Goal: Task Accomplishment & Management: Manage account settings

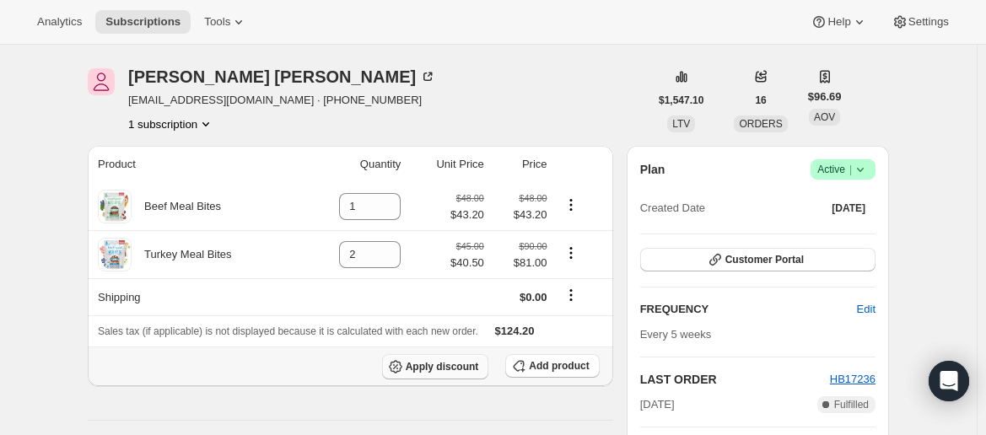
scroll to position [42, 0]
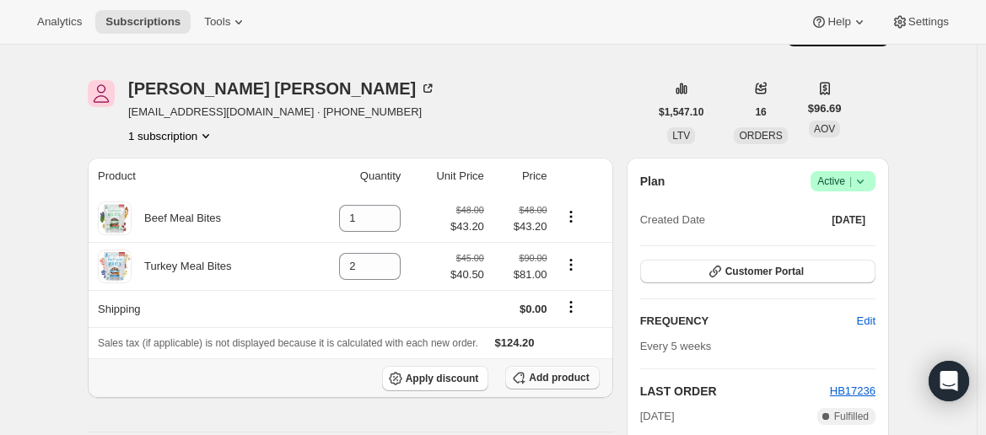
click at [542, 381] on span "Add product" at bounding box center [559, 377] width 60 height 13
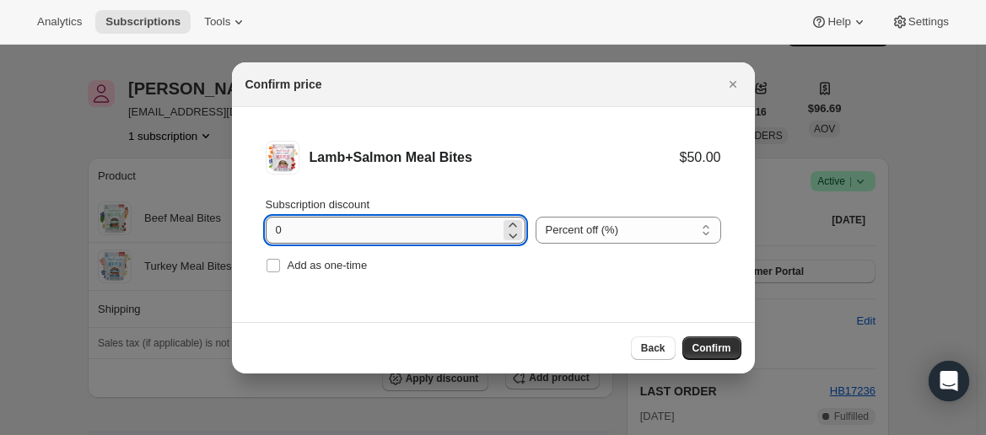
click at [460, 232] on input "0" at bounding box center [383, 230] width 234 height 27
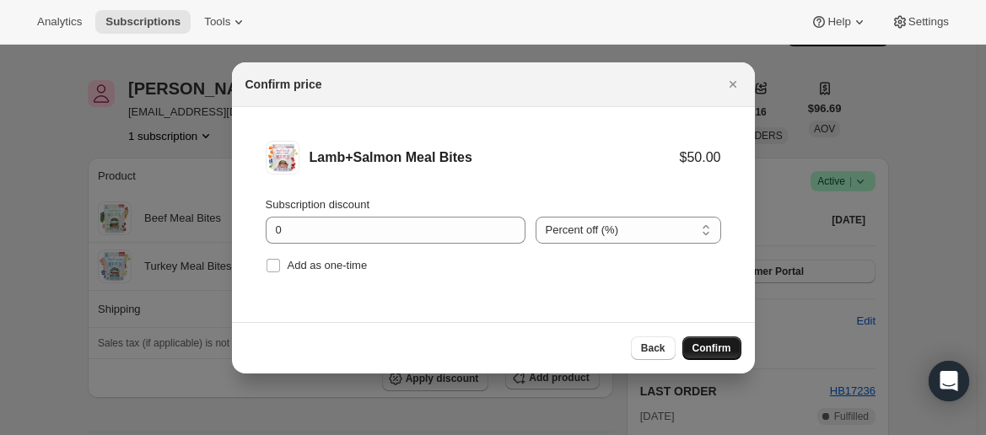
click at [702, 346] on span "Confirm" at bounding box center [711, 348] width 39 height 13
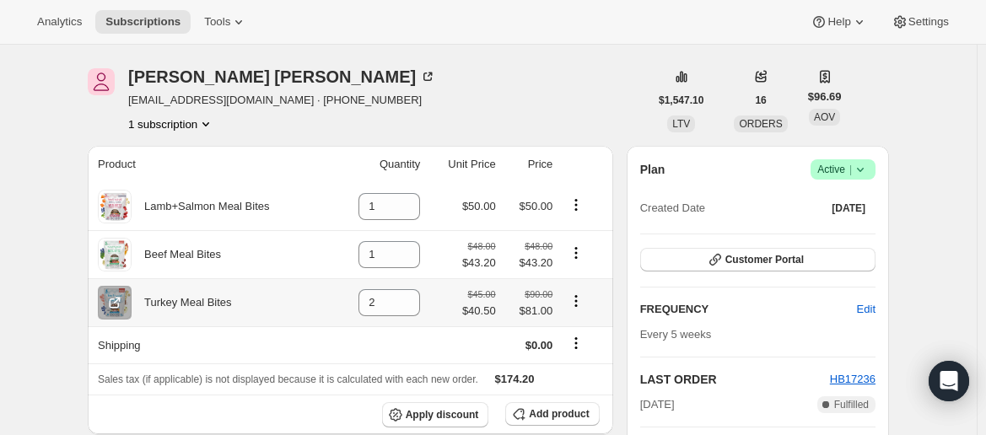
scroll to position [61, 0]
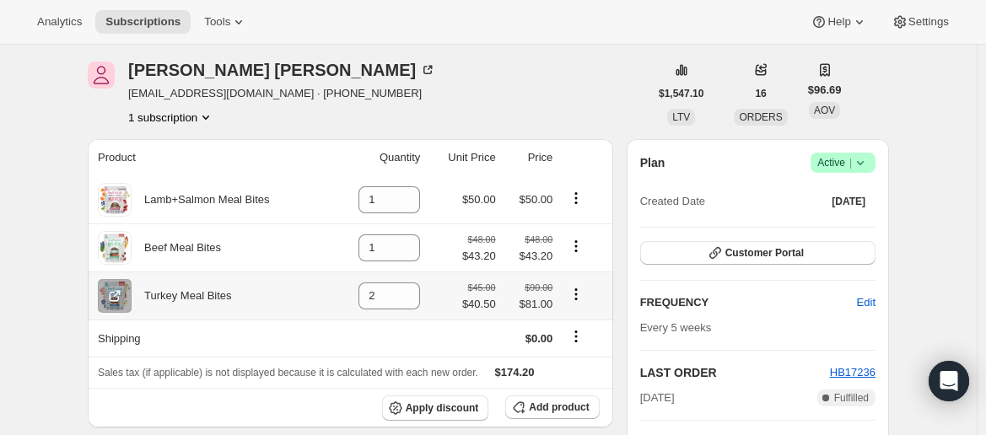
click at [580, 299] on icon "Product actions" at bounding box center [576, 294] width 17 height 17
click at [440, 337] on td at bounding box center [462, 338] width 75 height 37
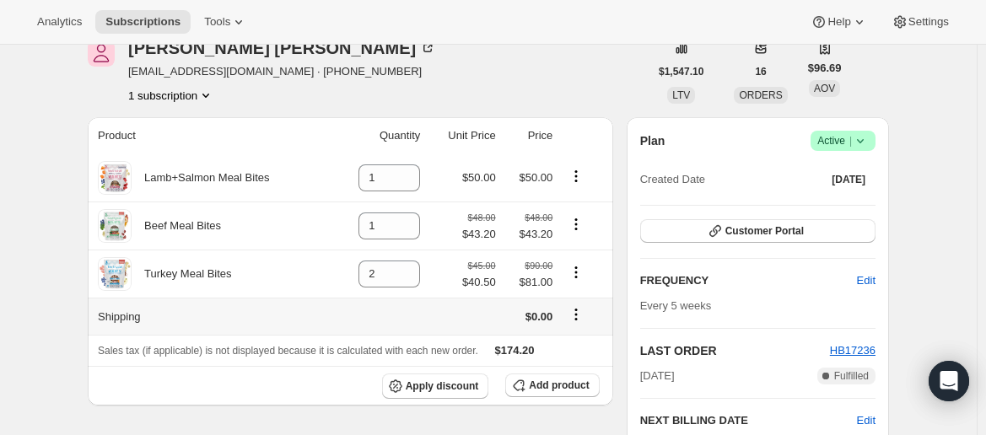
scroll to position [83, 0]
click at [528, 277] on span "$81.00" at bounding box center [529, 282] width 47 height 17
click at [519, 271] on div "$90.00 $81.00" at bounding box center [529, 274] width 47 height 34
click at [496, 272] on div "$45.00 $40.50" at bounding box center [479, 274] width 34 height 34
click at [552, 271] on small "$90.00" at bounding box center [539, 266] width 28 height 10
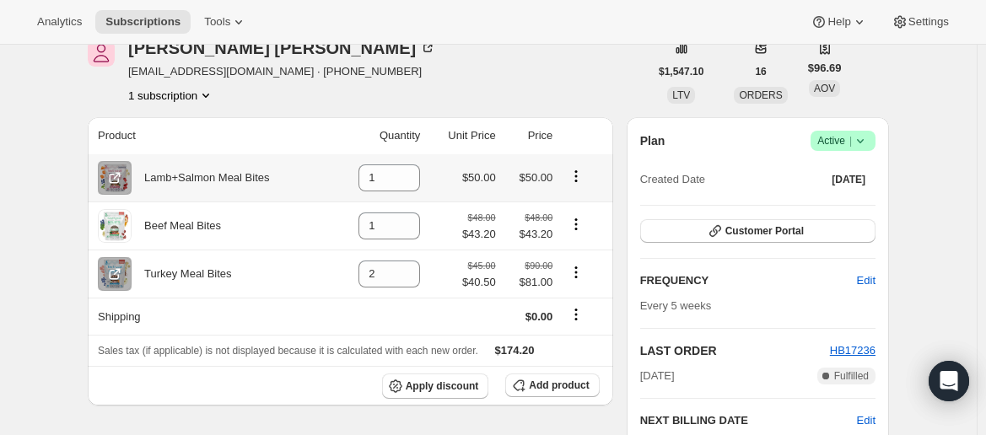
click at [576, 184] on button "Product actions" at bounding box center [575, 176] width 27 height 19
click at [580, 230] on span "Swap variant" at bounding box center [580, 236] width 63 height 13
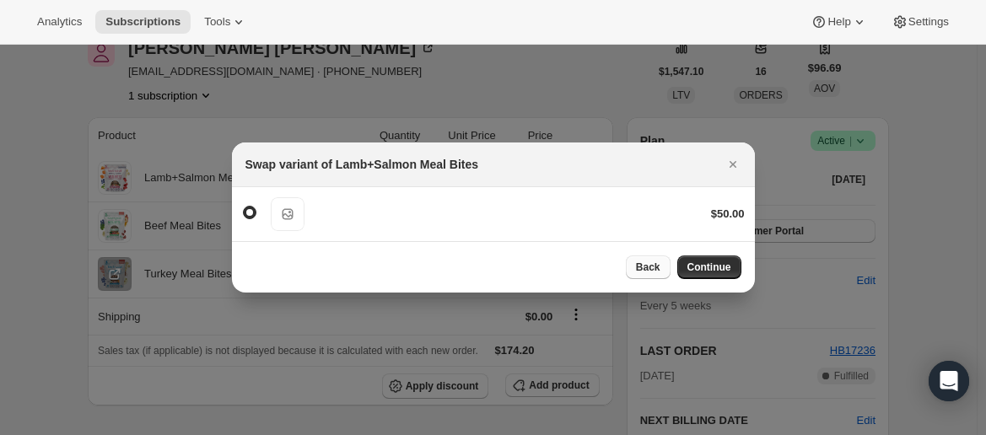
click at [660, 267] on span "Back" at bounding box center [648, 267] width 24 height 13
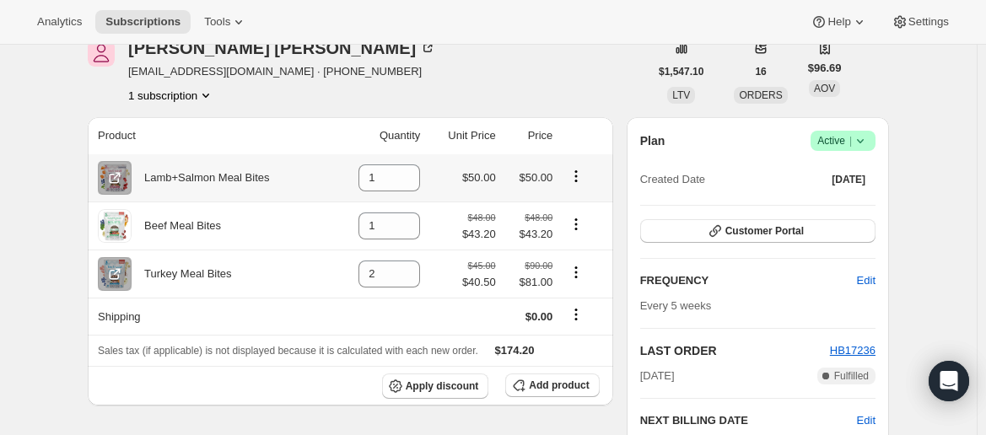
click at [589, 177] on button "Product actions" at bounding box center [575, 176] width 27 height 19
click at [590, 208] on span "Remove" at bounding box center [580, 208] width 63 height 17
type input "0"
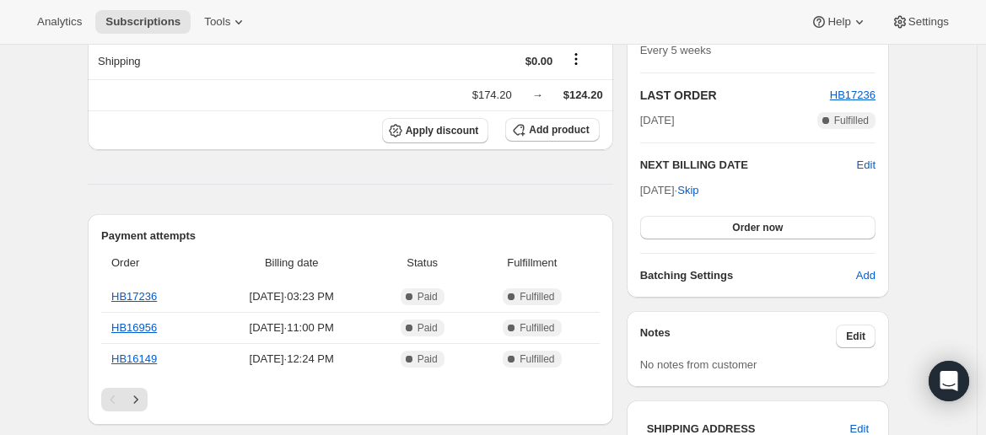
scroll to position [0, 0]
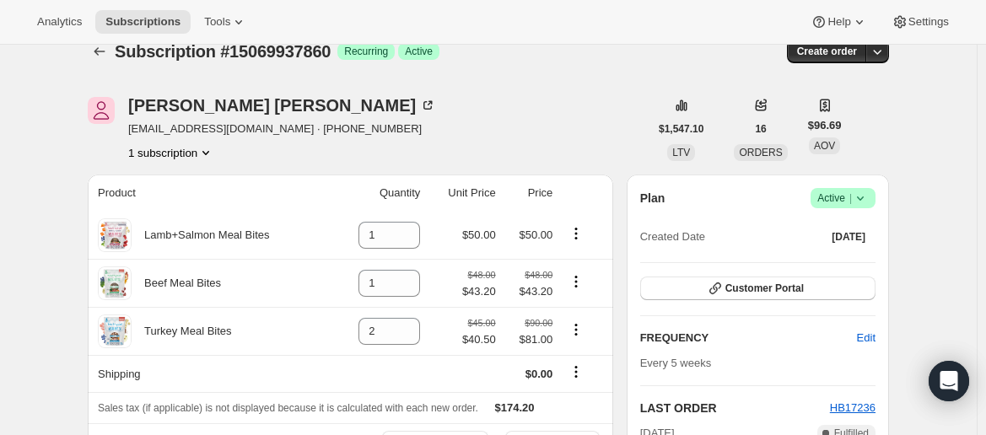
scroll to position [42, 0]
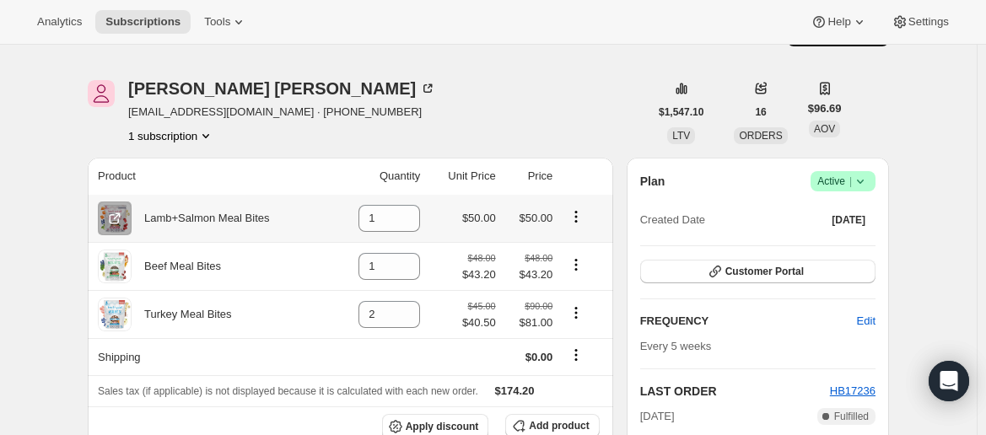
click at [584, 208] on icon "Product actions" at bounding box center [576, 216] width 17 height 17
click at [585, 259] on button "Remove" at bounding box center [580, 248] width 73 height 27
type input "0"
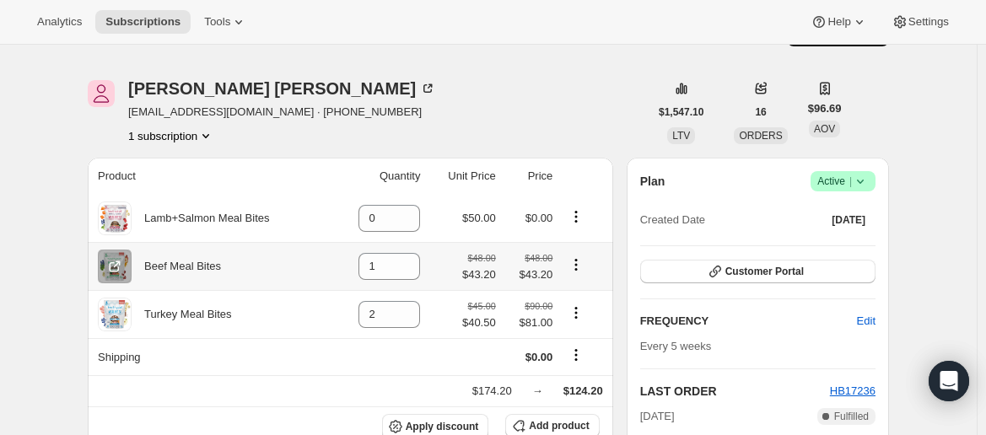
click at [576, 259] on icon "Product actions" at bounding box center [576, 264] width 17 height 17
click at [571, 291] on span "Remove" at bounding box center [569, 297] width 40 height 13
type input "0"
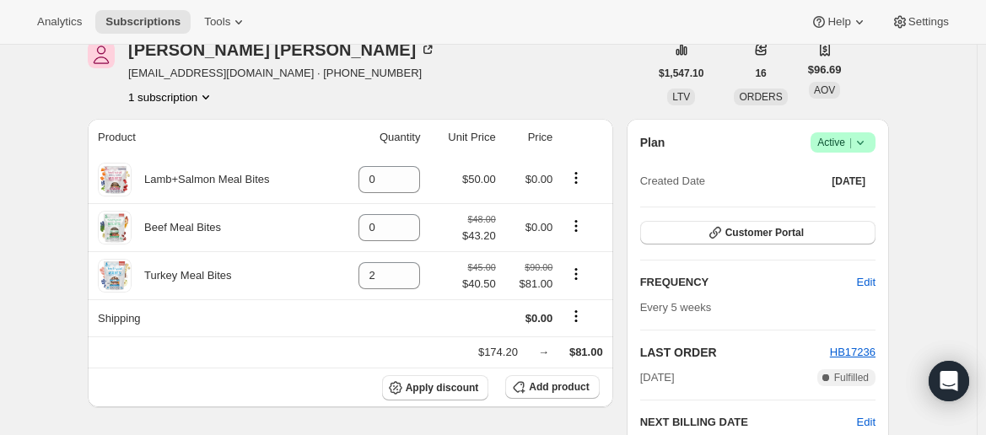
scroll to position [74, 0]
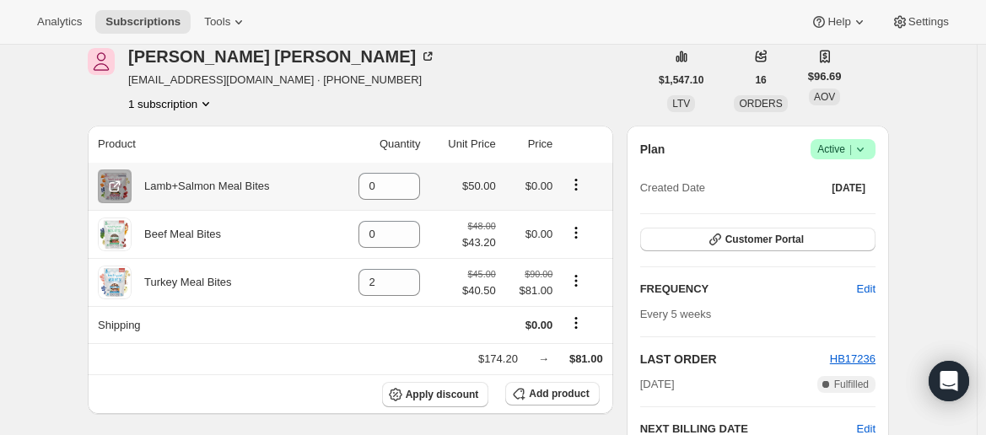
click at [578, 184] on icon "Product actions" at bounding box center [576, 184] width 17 height 17
click at [358, 108] on div "John Cox tracydawn1963@icloud.com · +12506077586 1 subscription" at bounding box center [368, 80] width 561 height 64
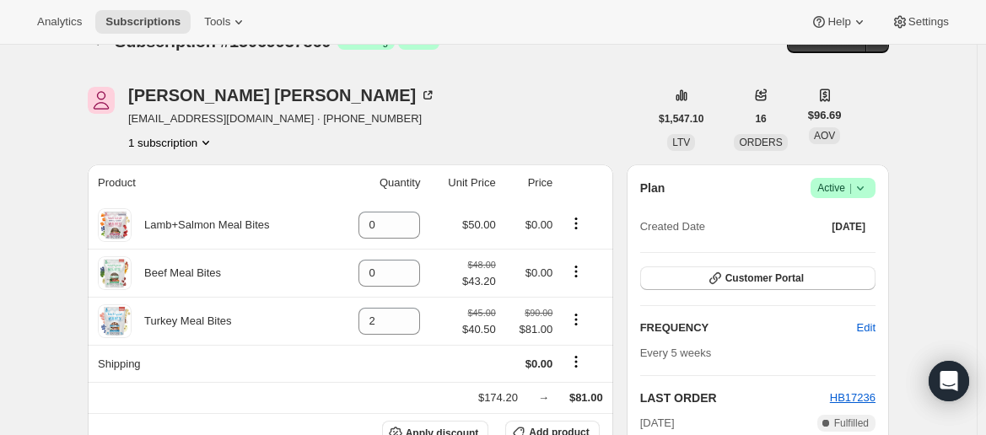
scroll to position [0, 0]
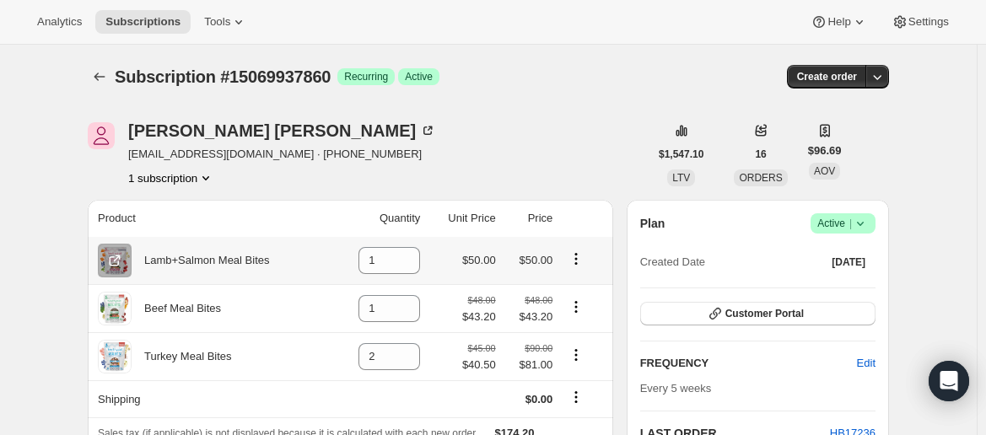
scroll to position [40, 0]
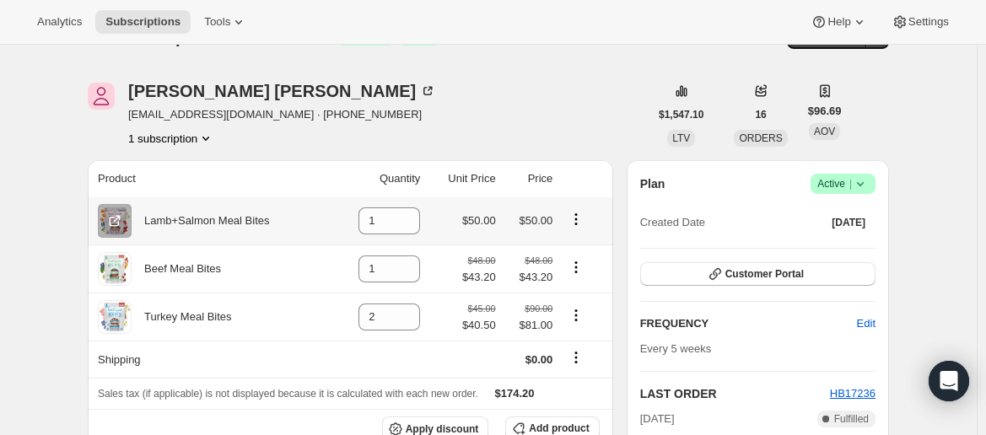
click at [584, 220] on icon "Product actions" at bounding box center [576, 219] width 17 height 17
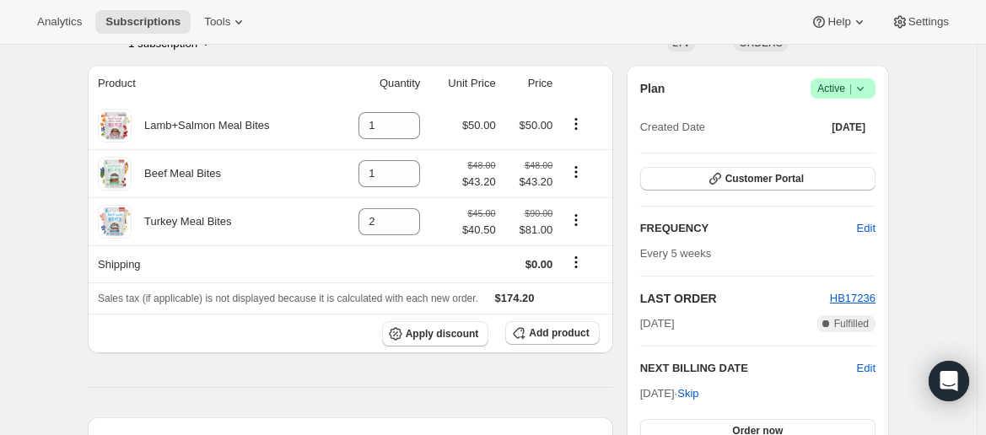
scroll to position [130, 0]
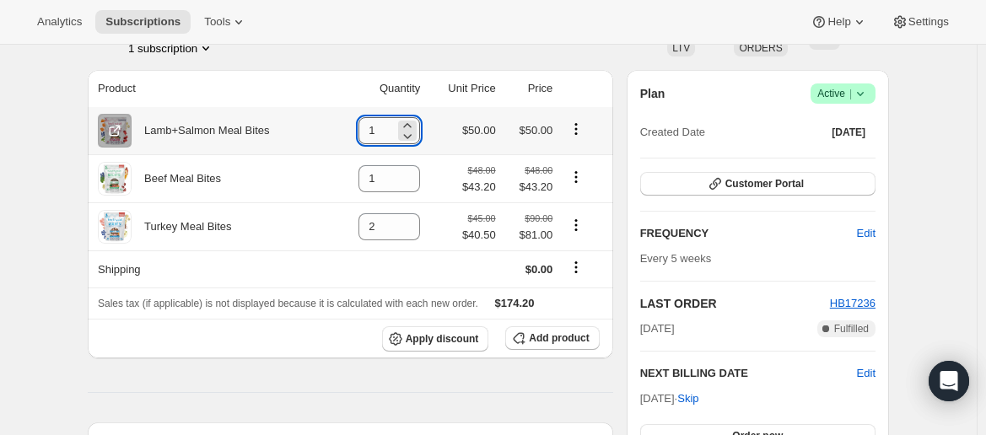
click at [375, 127] on input "1" at bounding box center [376, 130] width 36 height 27
click at [412, 139] on icon at bounding box center [407, 135] width 17 height 17
type input "0"
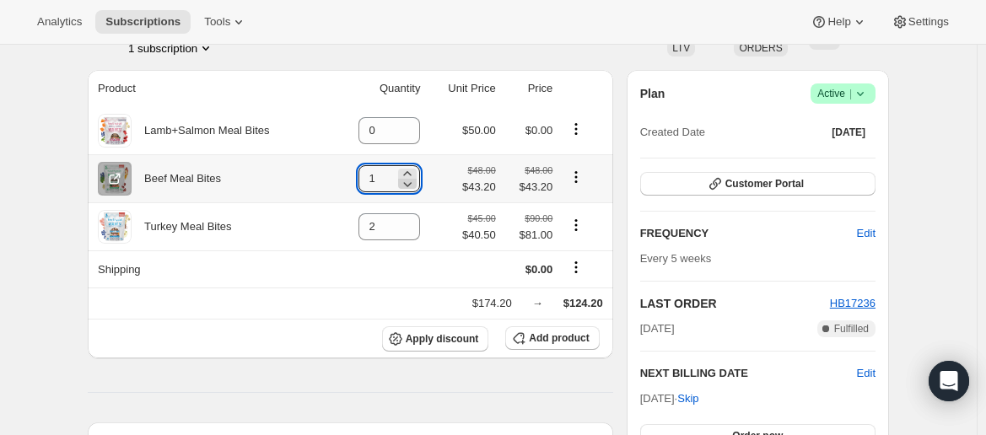
click at [411, 186] on icon at bounding box center [407, 183] width 17 height 17
type input "0"
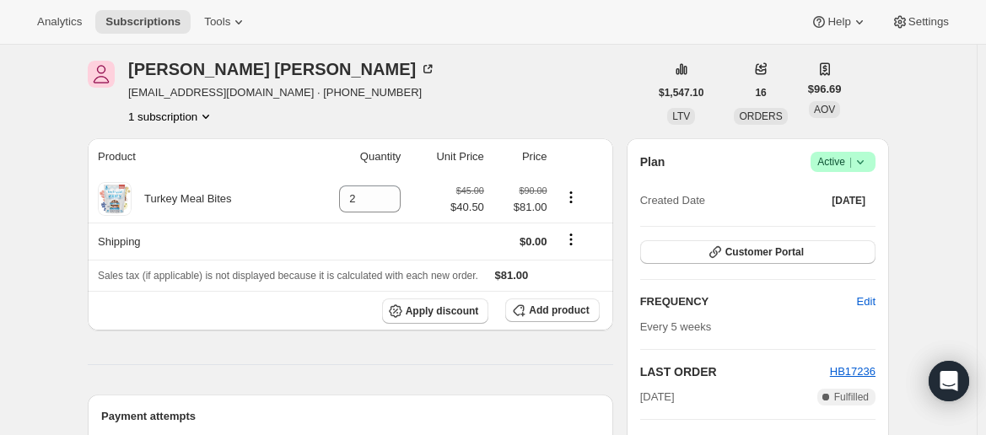
scroll to position [37, 0]
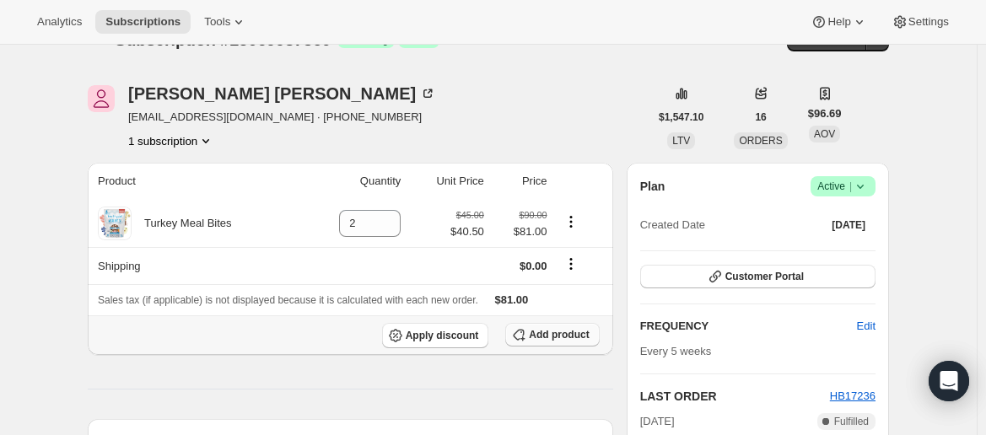
click at [540, 331] on span "Add product" at bounding box center [559, 334] width 60 height 13
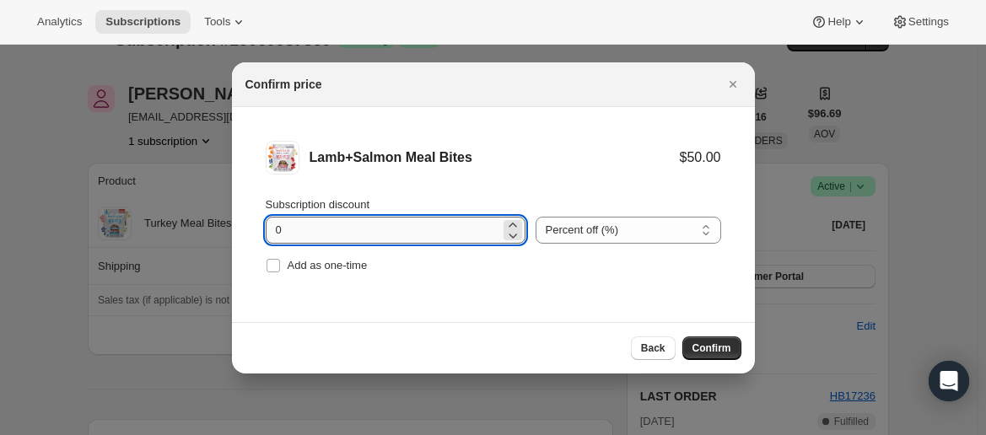
click at [419, 225] on input "0" at bounding box center [383, 230] width 234 height 27
type input "10"
click at [707, 351] on span "Confirm" at bounding box center [711, 348] width 39 height 13
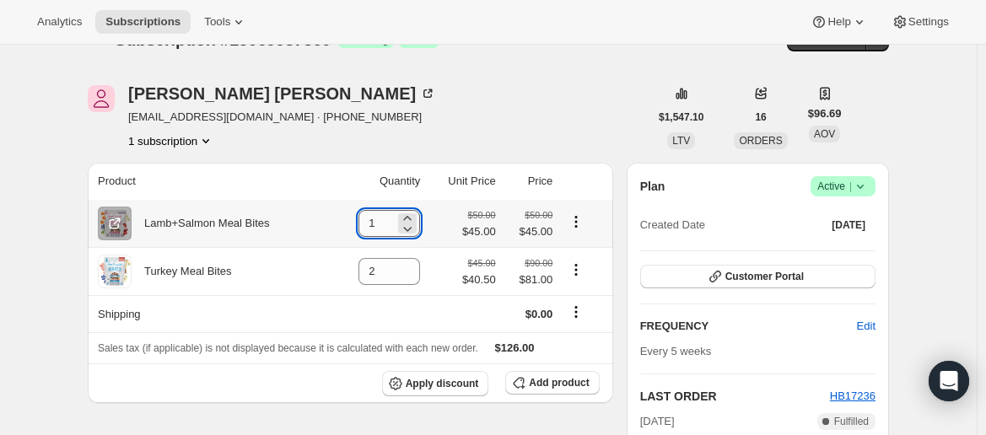
click at [390, 223] on input "1" at bounding box center [376, 223] width 36 height 27
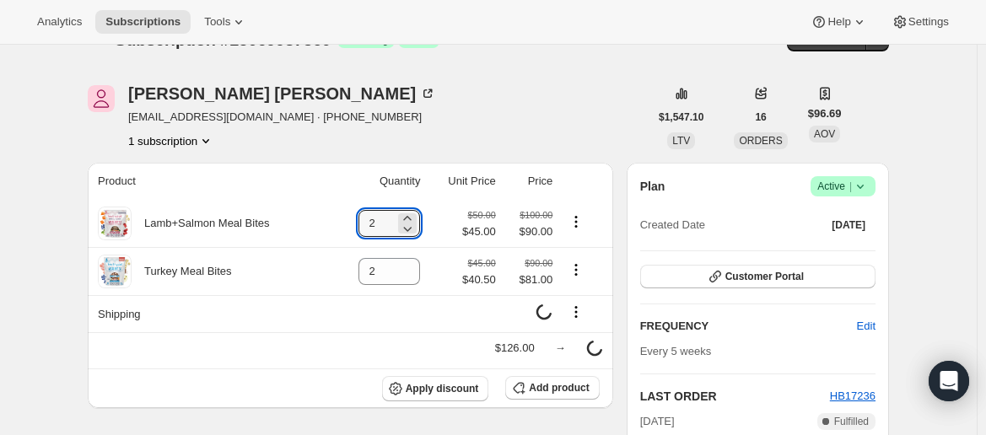
type input "2"
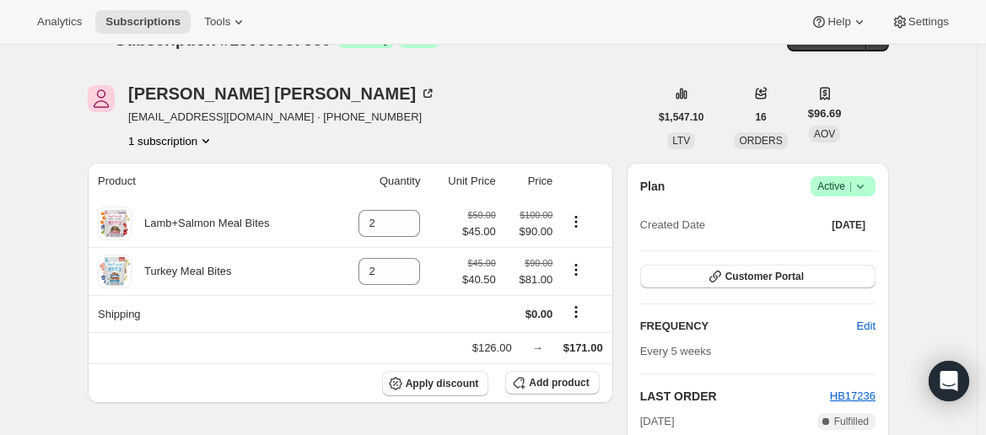
click at [559, 129] on div "John Cox tracydawn1963@icloud.com · +12506077586 1 subscription" at bounding box center [368, 117] width 561 height 64
click at [578, 226] on icon "Product actions" at bounding box center [576, 221] width 17 height 17
click at [464, 249] on td "$45.00 $40.50" at bounding box center [462, 271] width 75 height 48
click at [523, 279] on span "$81.00" at bounding box center [529, 280] width 47 height 17
click at [484, 266] on small "$45.00" at bounding box center [482, 263] width 28 height 10
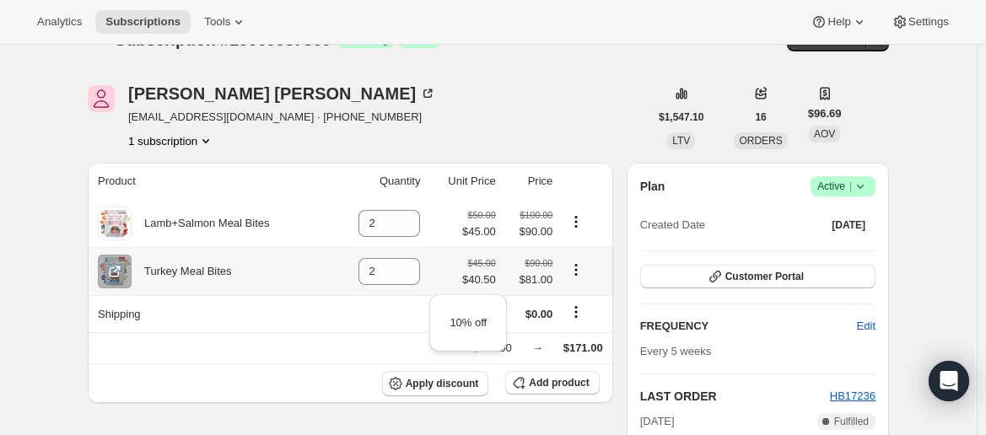
click at [541, 266] on small "$90.00" at bounding box center [539, 263] width 28 height 10
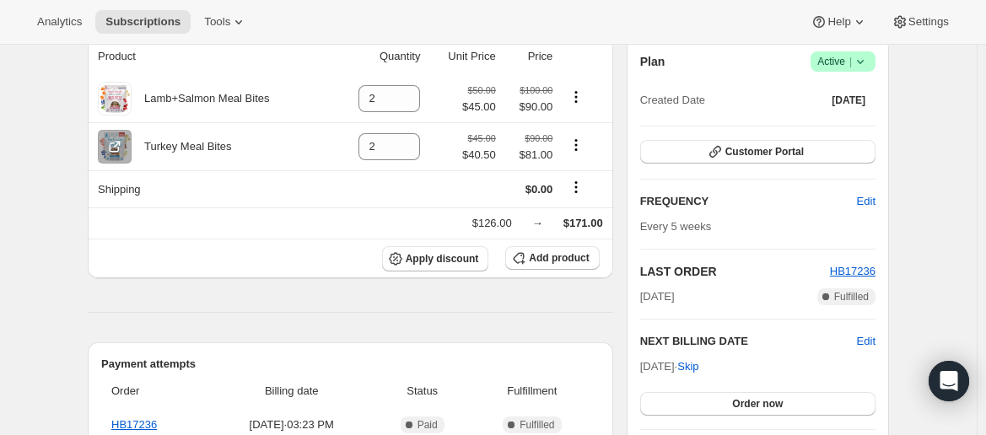
scroll to position [0, 0]
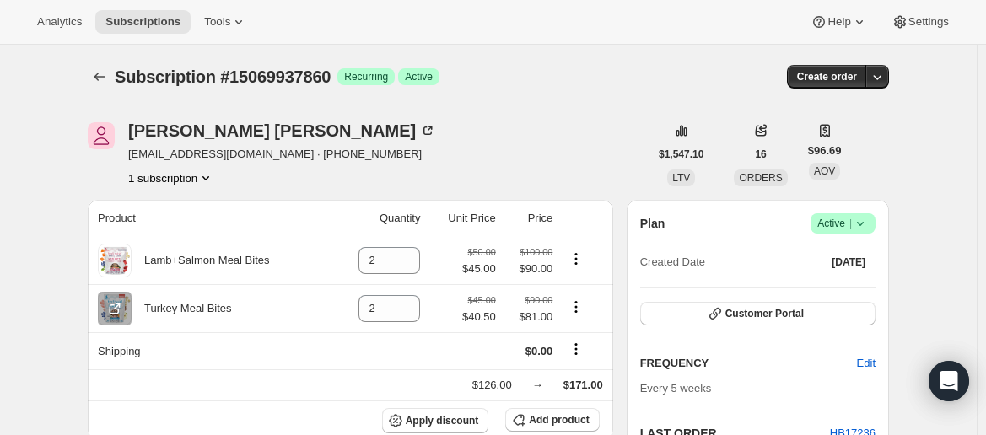
click at [388, 179] on div "John Cox tracydawn1963@icloud.com · +12506077586 1 subscription" at bounding box center [368, 154] width 561 height 64
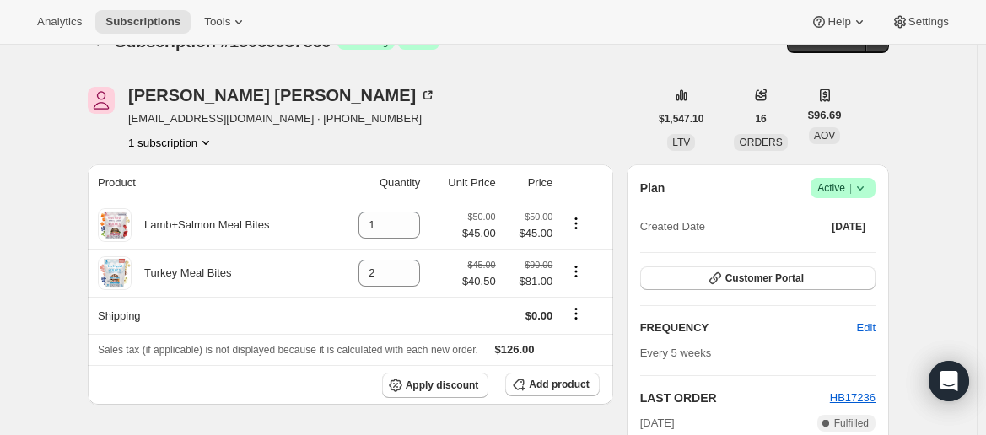
scroll to position [37, 0]
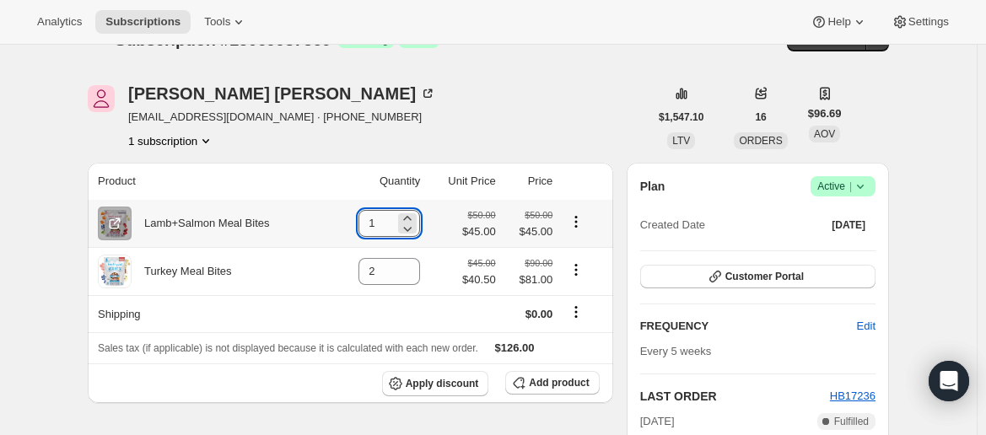
click at [378, 221] on input "1" at bounding box center [376, 223] width 36 height 27
type input "3"
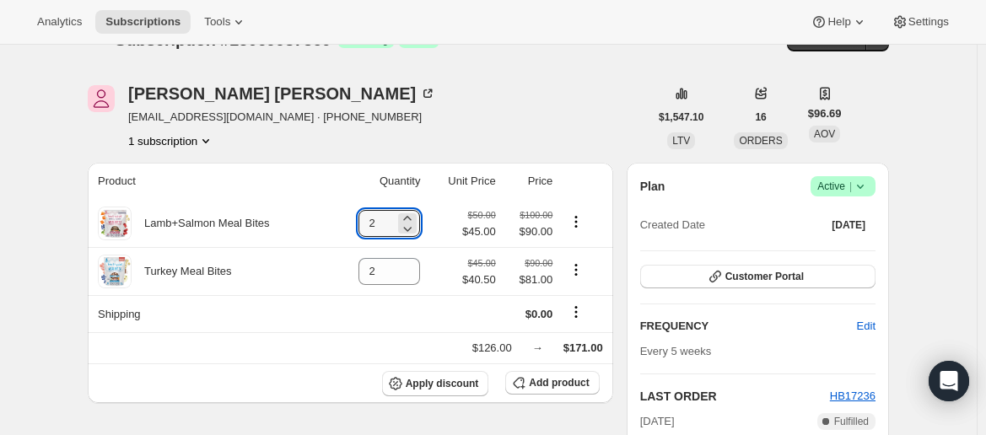
type input "2"
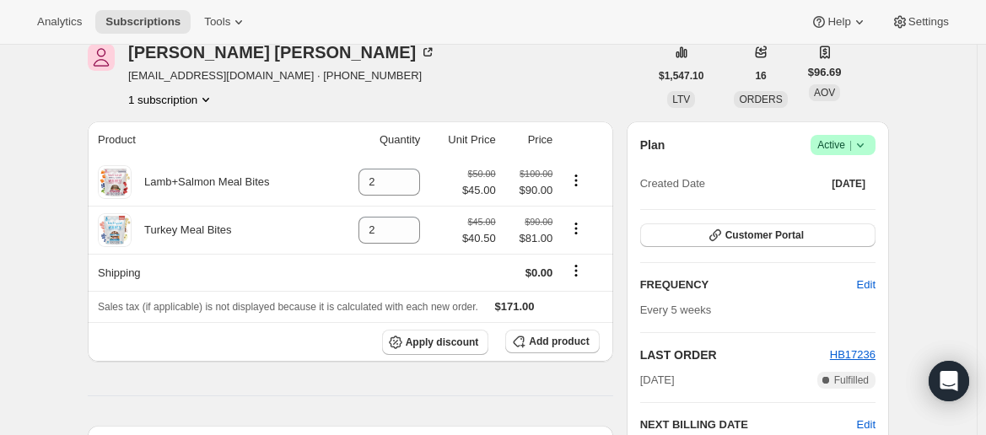
scroll to position [0, 0]
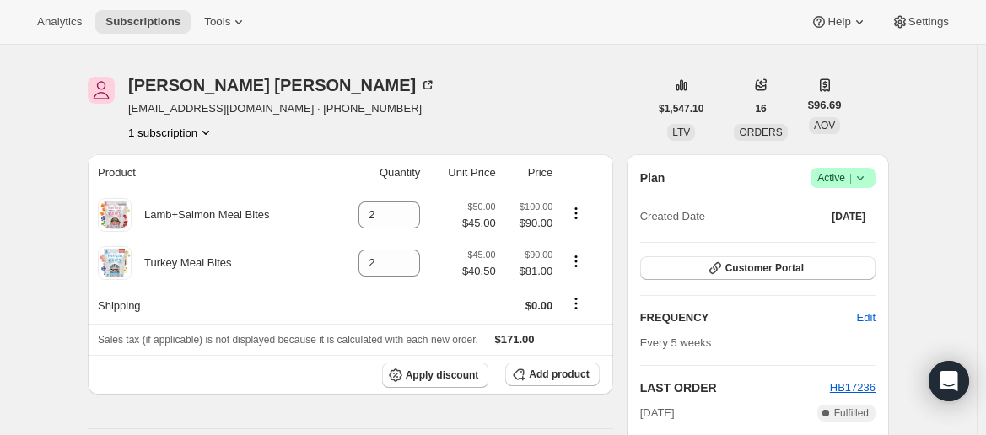
scroll to position [52, 0]
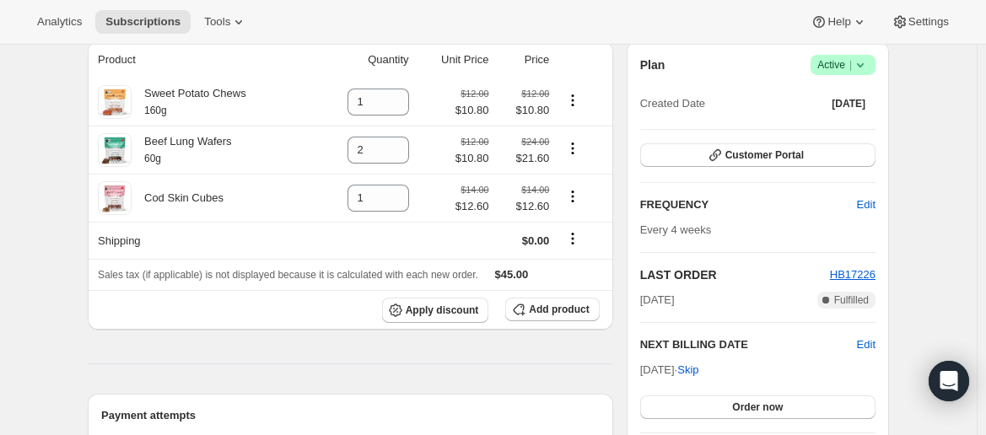
scroll to position [161, 0]
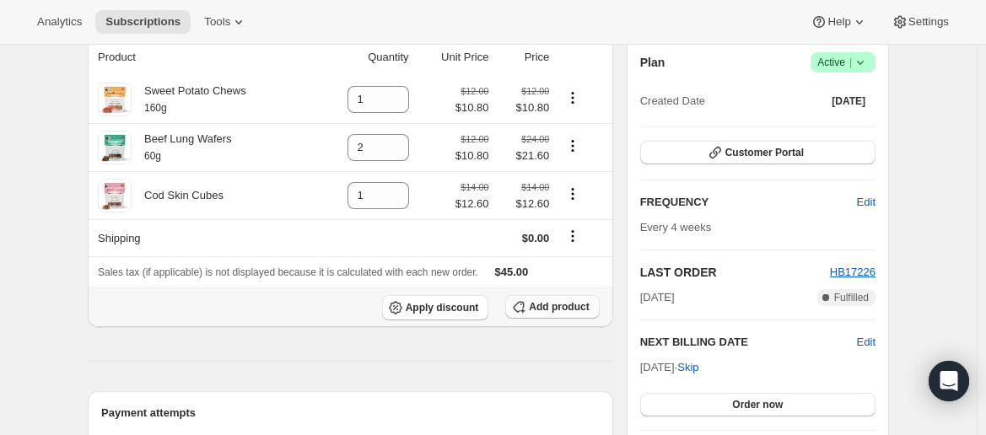
click at [552, 309] on span "Add product" at bounding box center [559, 306] width 60 height 13
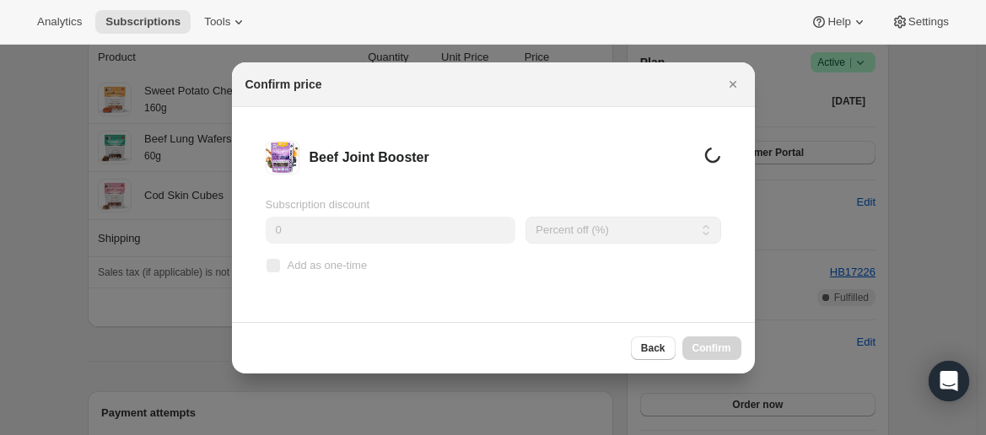
scroll to position [0, 0]
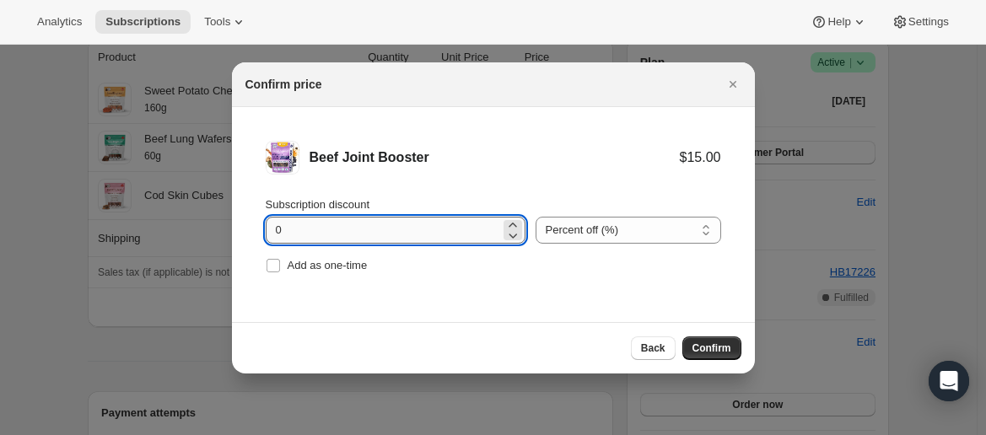
click at [398, 228] on input "0" at bounding box center [383, 230] width 234 height 27
type input "10"
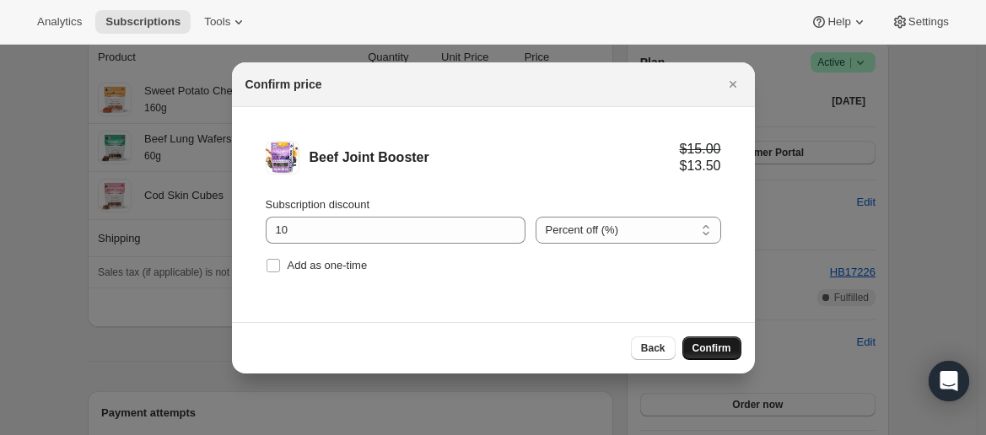
click at [707, 347] on span "Confirm" at bounding box center [711, 348] width 39 height 13
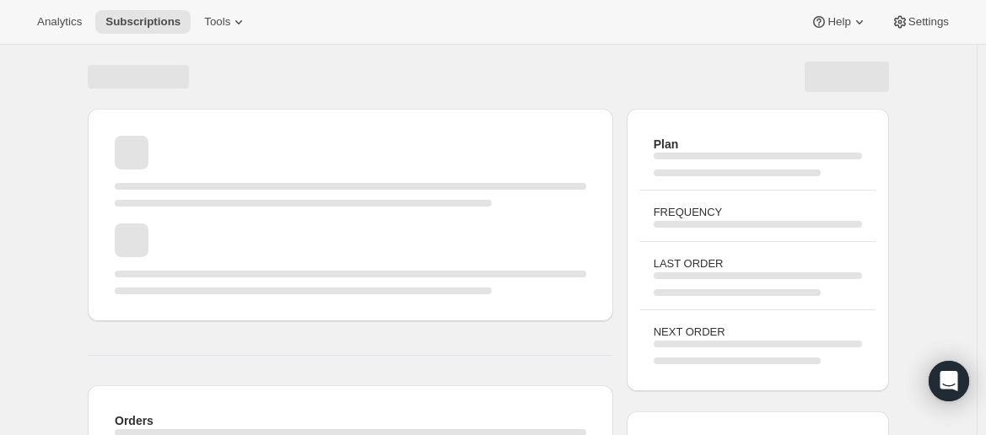
scroll to position [161, 0]
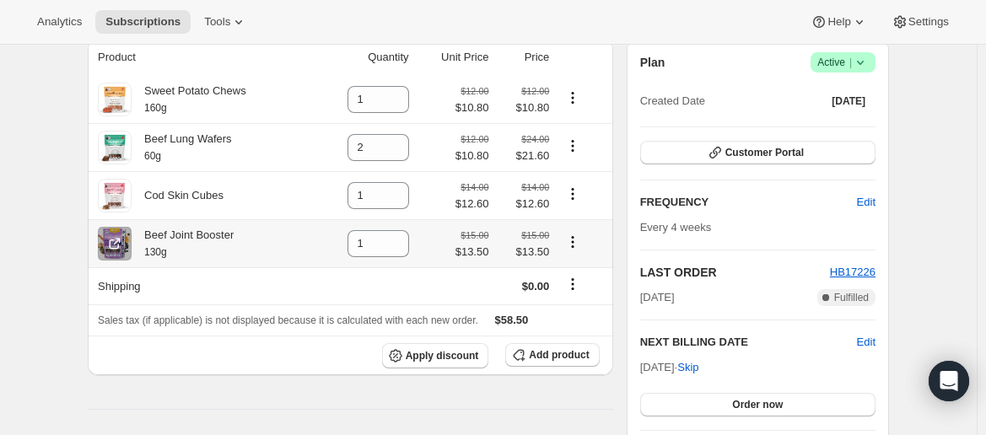
click at [573, 250] on icon "Product actions" at bounding box center [572, 242] width 17 height 17
click at [573, 304] on span "Swap variant" at bounding box center [577, 306] width 63 height 13
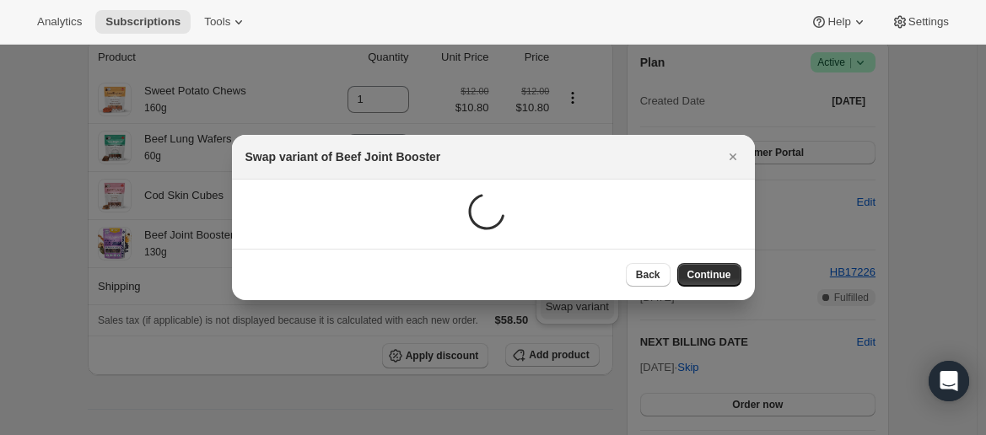
scroll to position [0, 0]
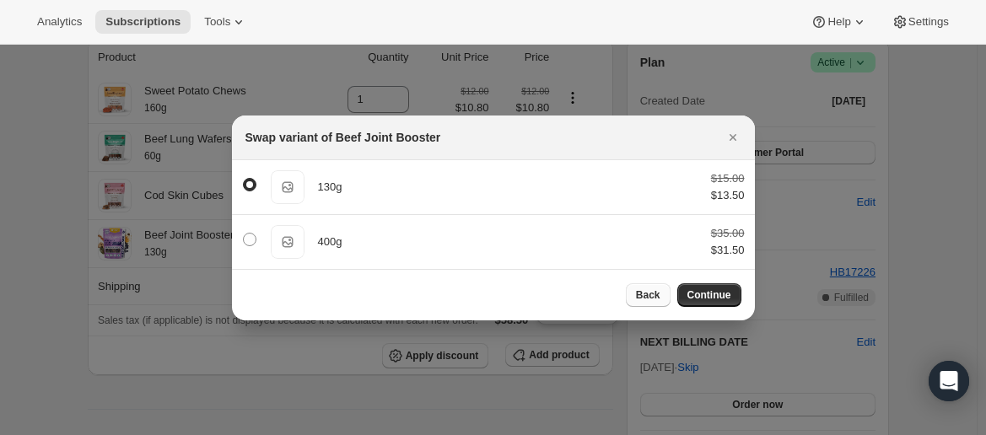
click at [635, 288] on button "Back" at bounding box center [648, 295] width 45 height 24
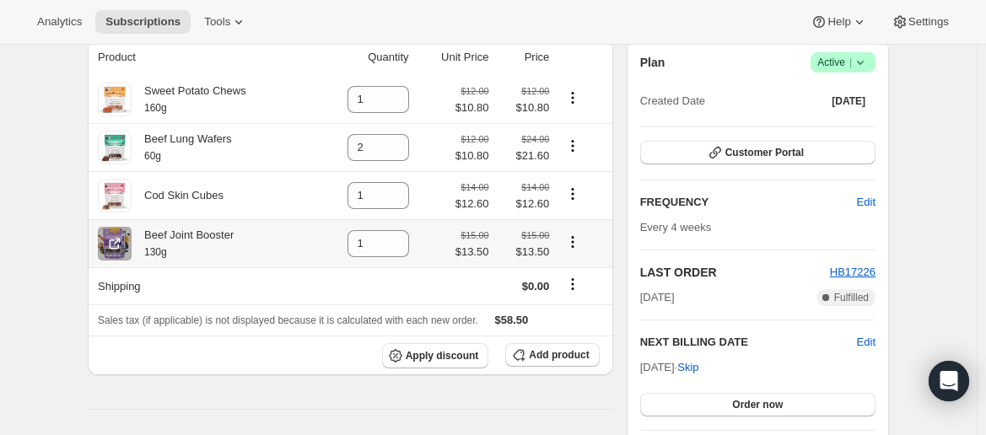
click at [571, 247] on icon "Product actions" at bounding box center [572, 242] width 17 height 17
click at [573, 277] on span "Remove" at bounding box center [566, 278] width 40 height 13
type input "0"
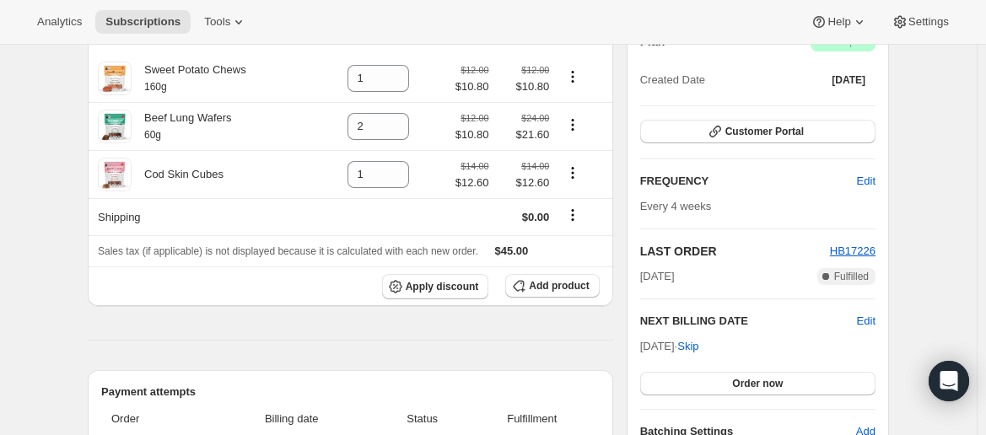
scroll to position [183, 0]
click at [536, 290] on span "Add product" at bounding box center [559, 284] width 60 height 13
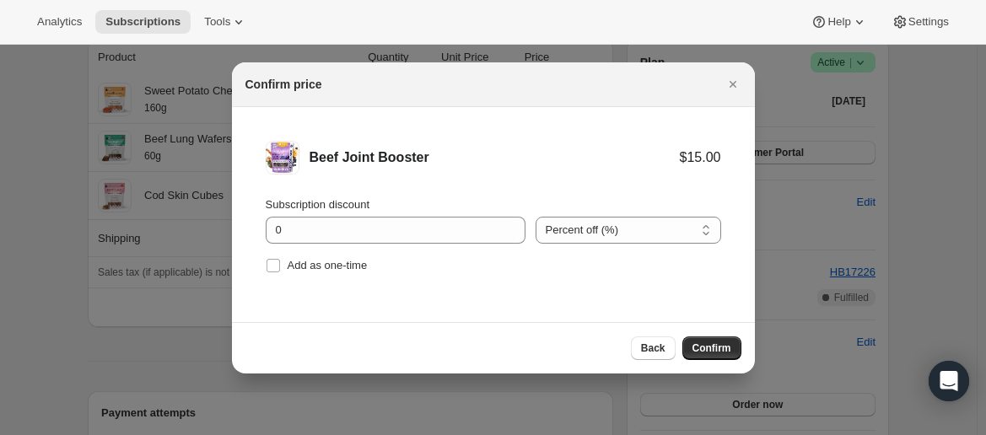
scroll to position [0, 0]
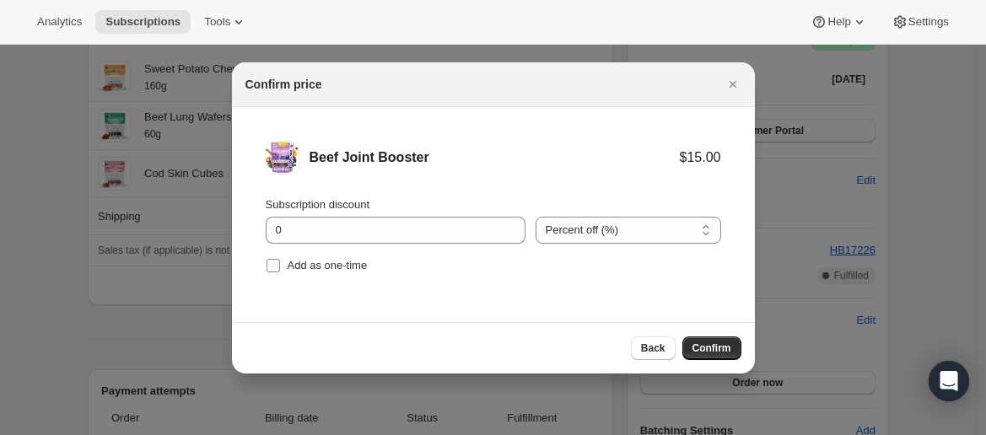
click at [315, 272] on span "Add as one-time" at bounding box center [328, 265] width 80 height 17
click at [280, 272] on input "Add as one-time" at bounding box center [272, 265] width 13 height 13
checkbox input "true"
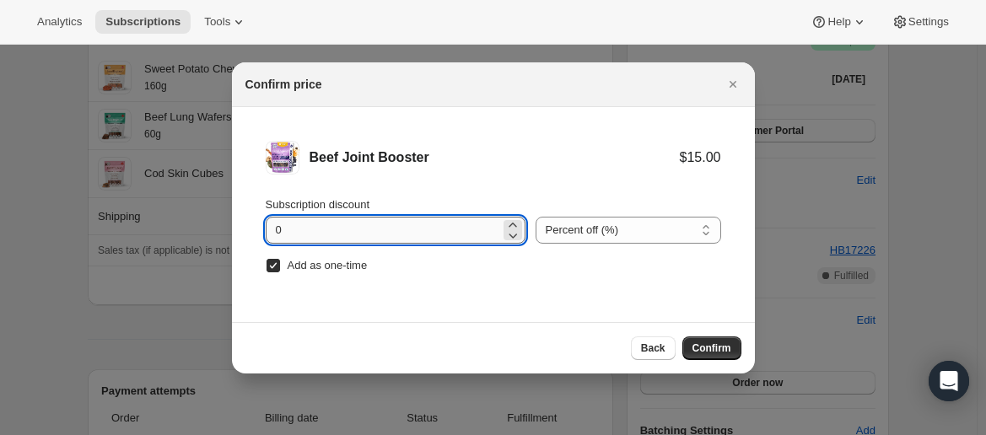
click at [305, 229] on input "0" at bounding box center [383, 230] width 234 height 27
type input "10"
click at [707, 351] on span "Confirm" at bounding box center [711, 348] width 39 height 13
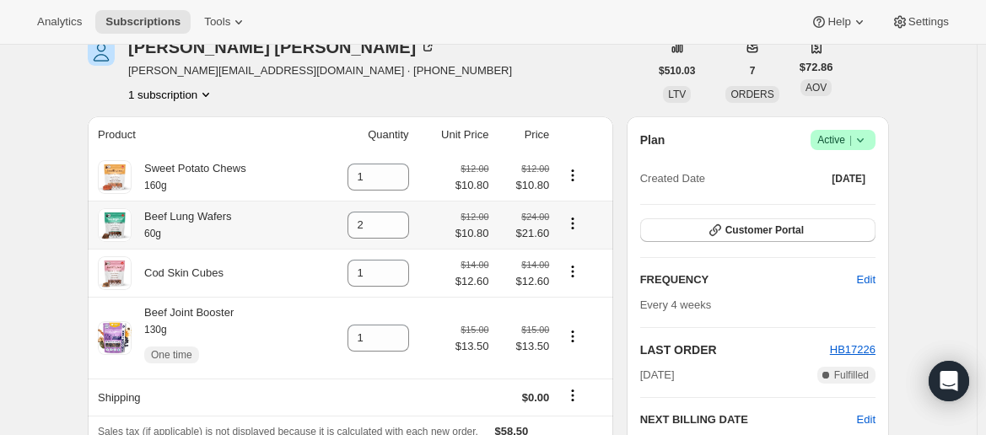
scroll to position [83, 0]
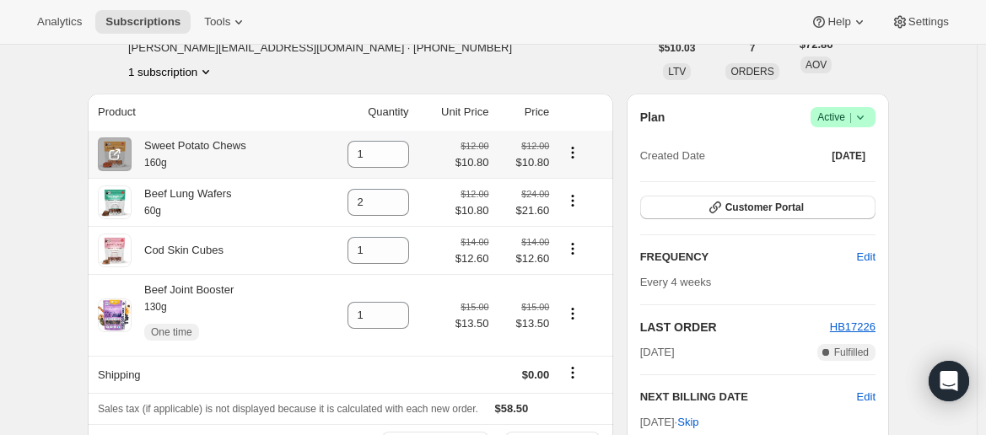
scroll to position [107, 0]
